Goal: Check status: Check status

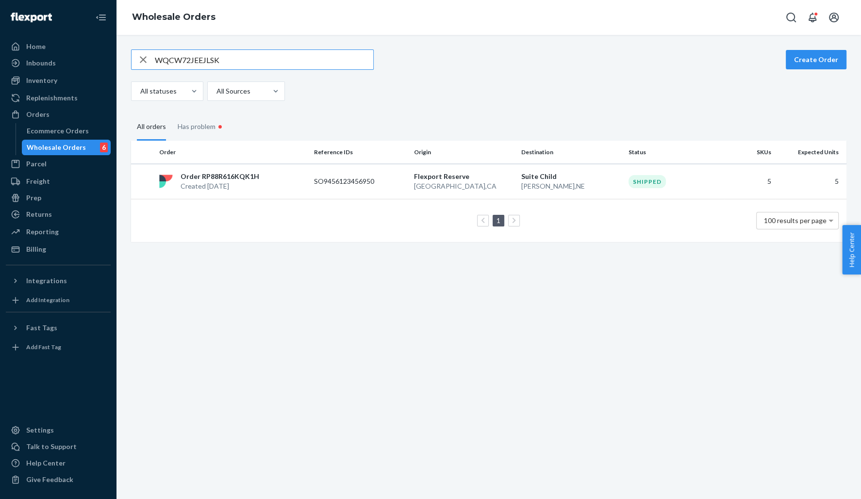
click at [198, 67] on input "WQCW72JEEJLSK" at bounding box center [264, 59] width 218 height 19
paste input "EXNULAO5654898"
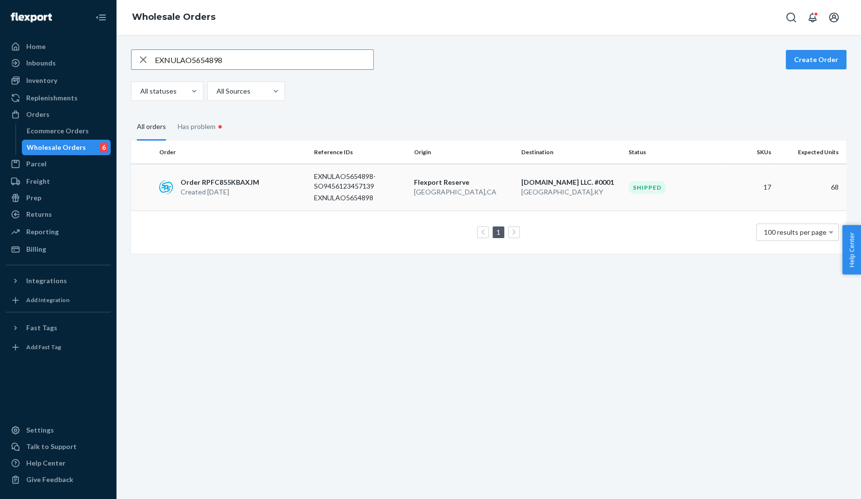
type input "EXNULAO5654898"
click at [214, 181] on p "Order RPFC855KBAXJM" at bounding box center [219, 183] width 79 height 10
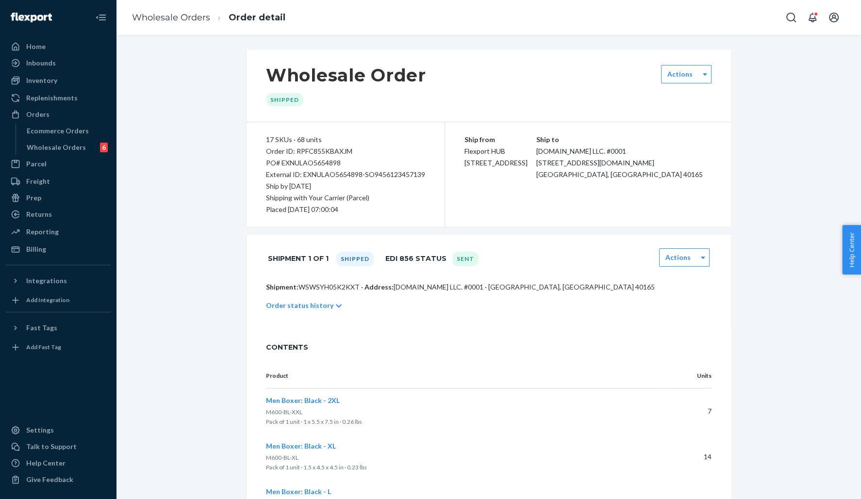
click at [301, 301] on p "Order status history" at bounding box center [299, 306] width 67 height 10
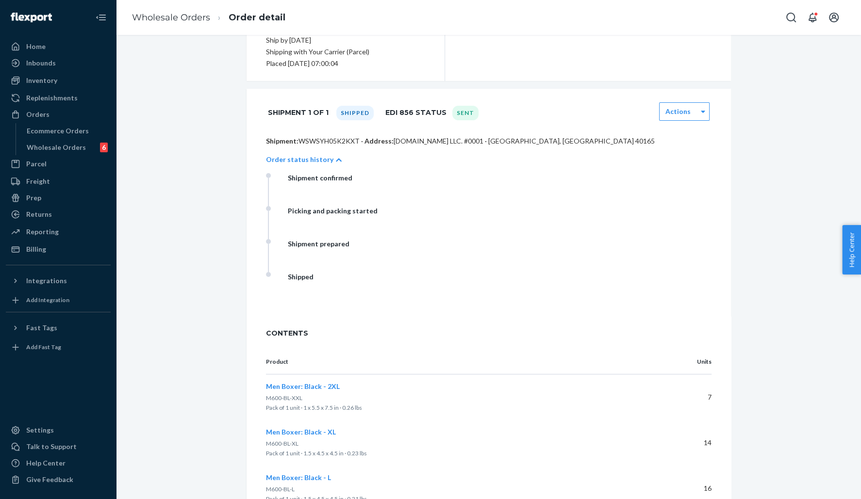
scroll to position [207, 0]
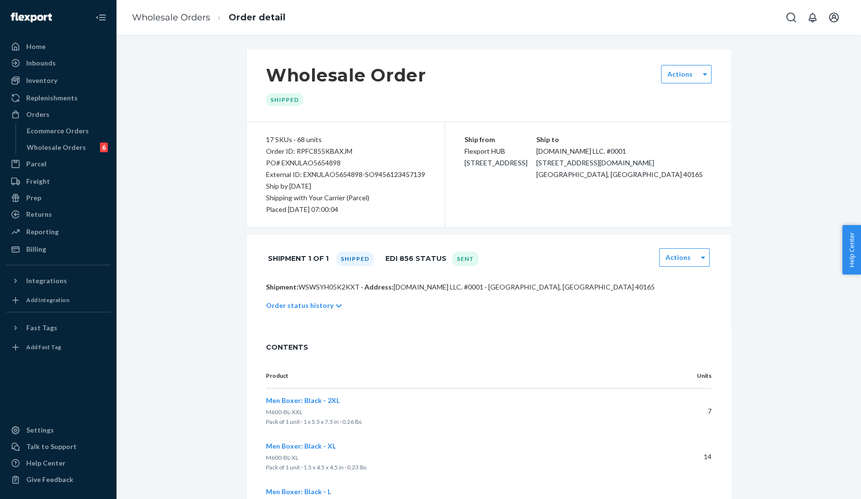
click at [310, 307] on p "Order status history" at bounding box center [299, 306] width 67 height 10
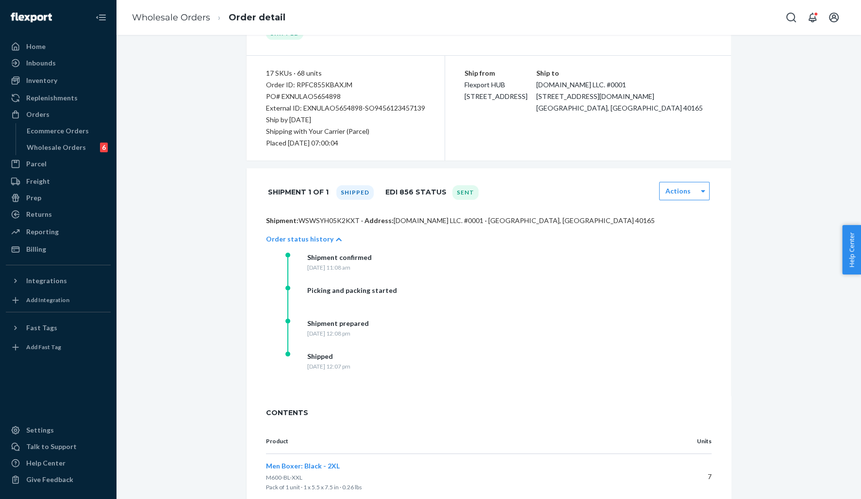
scroll to position [71, 0]
